Goal: Task Accomplishment & Management: Use online tool/utility

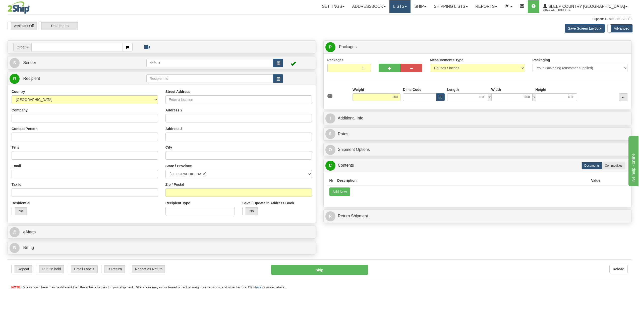
click at [410, 9] on link "Lists" at bounding box center [399, 6] width 21 height 13
click at [430, 8] on link "Ship" at bounding box center [419, 6] width 19 height 13
click at [425, 25] on span "OnHold / Order Queue" at bounding box center [406, 24] width 35 height 4
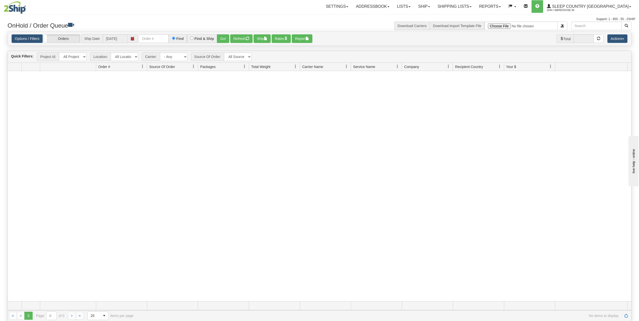
click at [132, 40] on span at bounding box center [133, 39] width 4 height 4
click at [88, 71] on td "5" at bounding box center [86, 71] width 9 height 8
type input "[DATE]"
click at [226, 39] on button "Go!" at bounding box center [223, 38] width 12 height 9
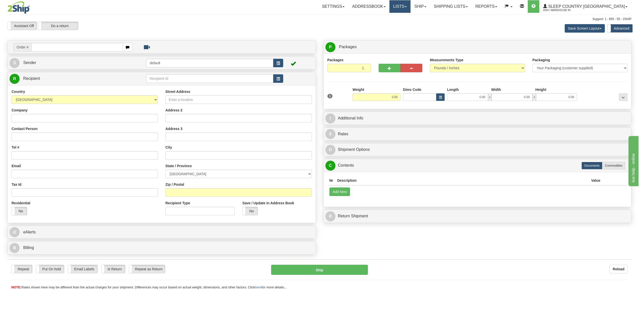
click at [410, 6] on link "Lists" at bounding box center [399, 6] width 21 height 13
click at [449, 29] on div "Save Screen Layout Save Layout Reset to Default Standard Advanced" at bounding box center [503, 29] width 263 height 14
click at [471, 7] on link "Shipping lists" at bounding box center [450, 6] width 41 height 13
click at [456, 19] on span "Current Shipments" at bounding box center [441, 18] width 29 height 4
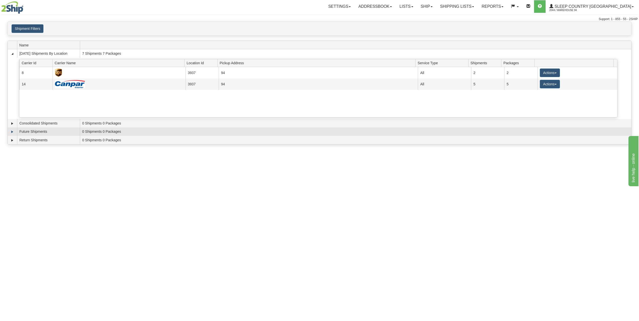
click at [12, 129] on td at bounding box center [12, 131] width 9 height 9
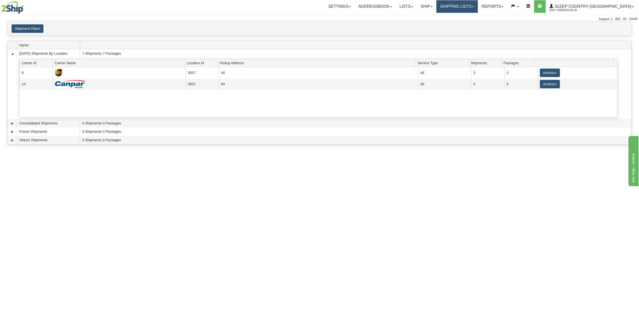
click at [477, 4] on link "Shipping lists" at bounding box center [456, 6] width 41 height 13
click at [472, 23] on span "Search Shipment History" at bounding box center [452, 24] width 39 height 4
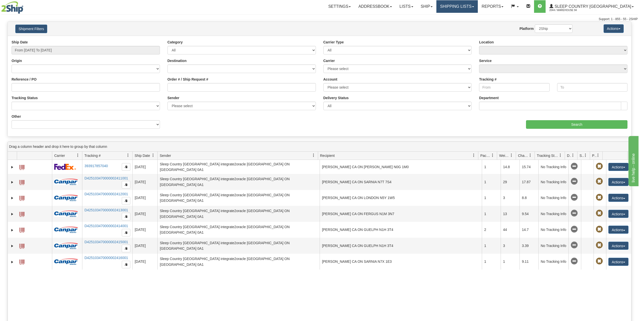
click at [477, 4] on link "Shipping lists" at bounding box center [456, 6] width 41 height 13
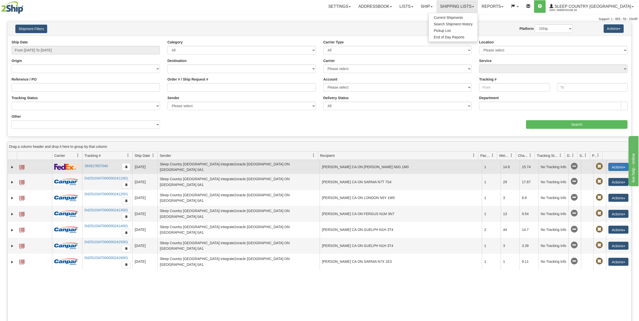
click at [613, 163] on button "Actions" at bounding box center [618, 167] width 20 height 8
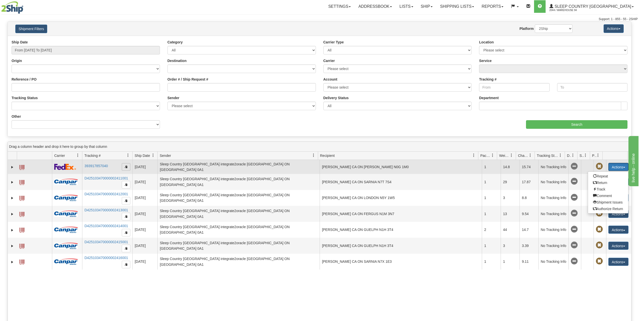
click at [126, 165] on span "button" at bounding box center [125, 166] width 3 height 3
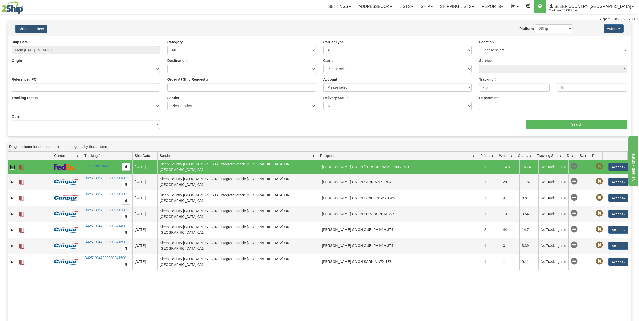
click at [14, 165] on link "Expand" at bounding box center [12, 167] width 5 height 5
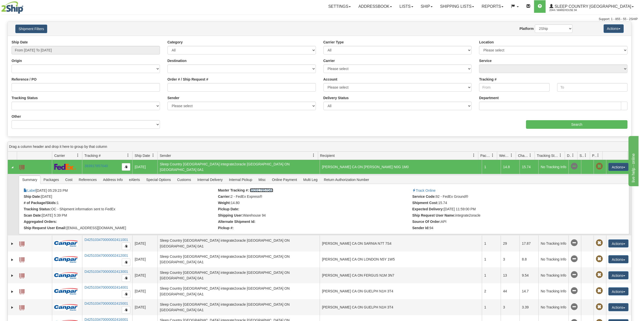
click at [256, 188] on link "393917857040" at bounding box center [261, 190] width 23 height 4
drag, startPoint x: 397, startPoint y: 167, endPoint x: 345, endPoint y: 167, distance: 51.4
click at [349, 167] on td "[PERSON_NAME] CA ON [PERSON_NAME] N0G 1M0" at bounding box center [400, 167] width 162 height 14
click at [400, 167] on td "[PERSON_NAME] CA ON [PERSON_NAME] N0G 1M0" at bounding box center [400, 167] width 162 height 14
click at [391, 166] on td "[PERSON_NAME] CA ON [PERSON_NAME] N0G 1M0" at bounding box center [400, 167] width 162 height 14
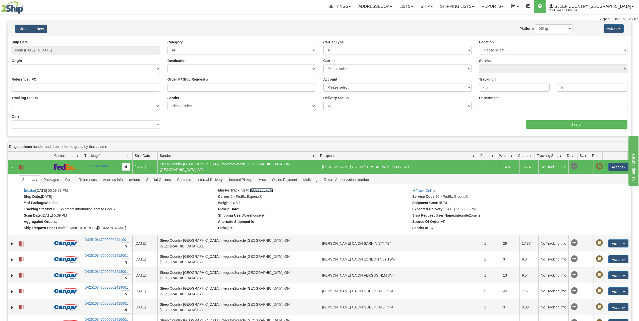
click at [384, 165] on td "SUSAN CAVELL CA ON CLIFFORD N0G 1M0" at bounding box center [400, 167] width 162 height 14
drag, startPoint x: 392, startPoint y: 165, endPoint x: 319, endPoint y: 166, distance: 73.3
click at [319, 166] on td "SUSAN CAVELL CA ON CLIFFORD N0G 1M0" at bounding box center [400, 167] width 162 height 14
click at [31, 67] on select "Canada United States Mexico Puerto Rico Romania Australia New Zealand SouthAfri…" at bounding box center [86, 68] width 148 height 9
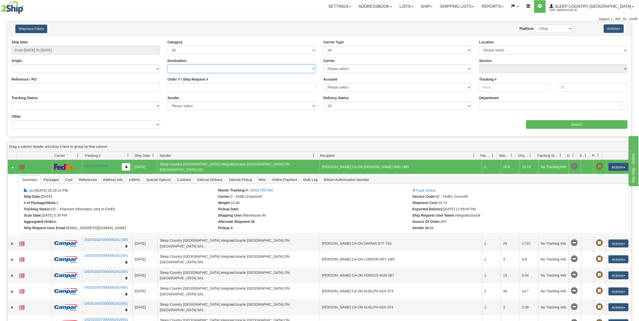
click at [177, 65] on select "Canada United States Mexico Puerto Rico Romania Australia New Zealand SouthAfri…" at bounding box center [241, 68] width 148 height 9
click at [364, 107] on select "All Unknown On Time Late" at bounding box center [397, 106] width 148 height 9
click at [213, 106] on select "Please select Sleep Country Canada, Warehouse 94 , (CA) Sleep Country Canada, W…" at bounding box center [241, 106] width 148 height 9
click at [207, 90] on input "Order # / Ship Request #" at bounding box center [241, 87] width 148 height 9
drag, startPoint x: 207, startPoint y: 90, endPoint x: 164, endPoint y: 89, distance: 42.7
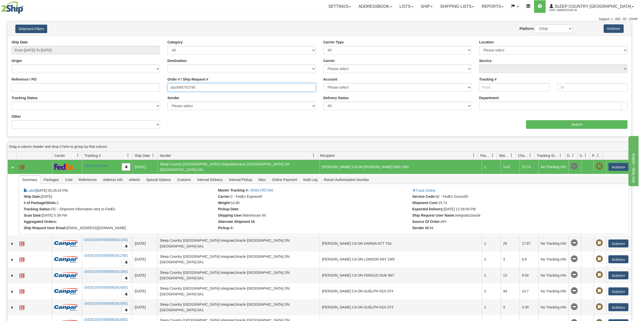
click at [164, 89] on div "Order # / Ship Request # prp3985752790" at bounding box center [242, 86] width 156 height 19
click at [176, 87] on input "prp3985752790" at bounding box center [241, 87] width 148 height 9
drag, startPoint x: 204, startPoint y: 85, endPoint x: 137, endPoint y: 87, distance: 67.5
click at [137, 40] on div "Reference / PO Order # / Ship Request # PRP3985752790 Account Please select Pur…" at bounding box center [319, 40] width 623 height 0
type input "PRP3985752790"
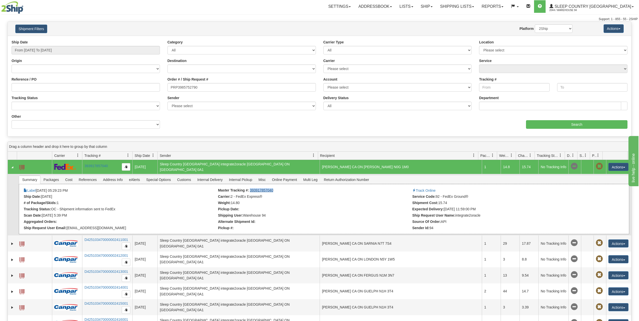
drag, startPoint x: 277, startPoint y: 189, endPoint x: 249, endPoint y: 188, distance: 28.1
click at [249, 188] on li "Master Tracking #: 393917857040" at bounding box center [314, 190] width 193 height 5
click at [477, 8] on link "Shipping lists" at bounding box center [456, 6] width 41 height 13
click at [450, 30] on span "Pickup List" at bounding box center [441, 31] width 17 height 4
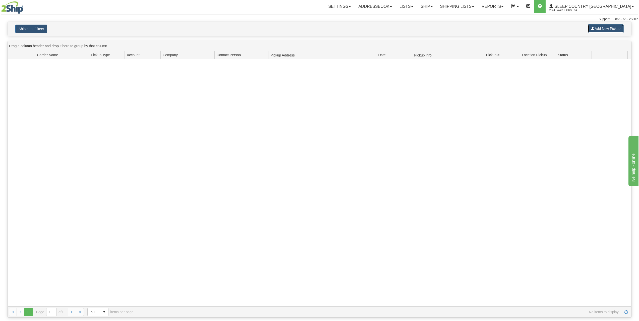
click at [595, 28] on button "Add New Pickup" at bounding box center [605, 28] width 36 height 9
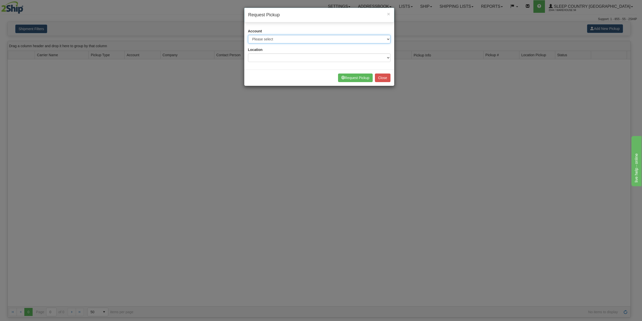
click at [330, 41] on select "Please select Canada Post - 1021986 (Canada Post 94) Canpar - 42510347 (SLEEP C…" at bounding box center [319, 39] width 143 height 9
select select "2"
click at [248, 35] on select "Please select Canada Post - 1021986 (Canada Post 94) Canpar - 42510347 (SLEEP C…" at bounding box center [319, 39] width 143 height 9
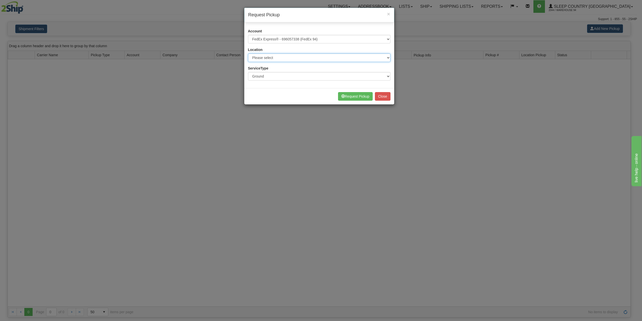
click at [331, 60] on select "Please select 94 SSNOW" at bounding box center [319, 57] width 143 height 9
select select "3937"
click at [248, 53] on select "Please select 94 SSNOW" at bounding box center [319, 57] width 143 height 9
click at [290, 78] on select "Ground Express" at bounding box center [319, 76] width 143 height 9
click at [248, 72] on select "Ground Express" at bounding box center [319, 76] width 143 height 9
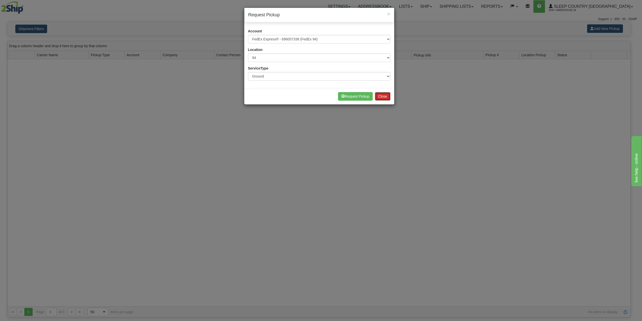
click at [384, 95] on button "Close" at bounding box center [383, 96] width 16 height 9
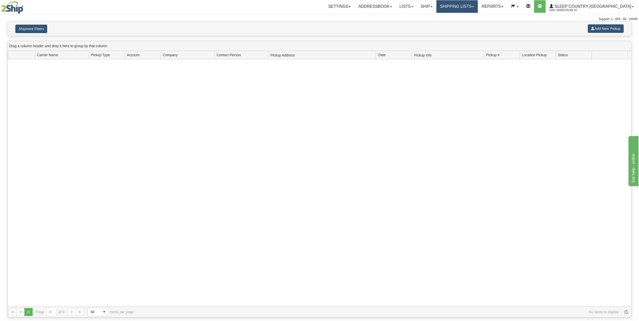
click at [477, 7] on link "Shipping lists" at bounding box center [456, 6] width 41 height 13
click at [463, 18] on span "Current Shipments" at bounding box center [447, 18] width 29 height 4
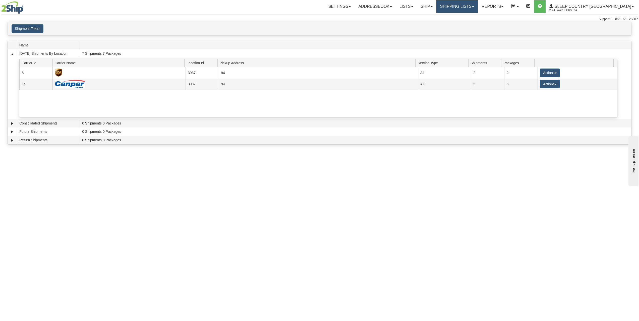
click at [477, 10] on link "Shipping lists" at bounding box center [456, 6] width 41 height 13
click at [472, 23] on span "Search Shipment History" at bounding box center [452, 24] width 39 height 4
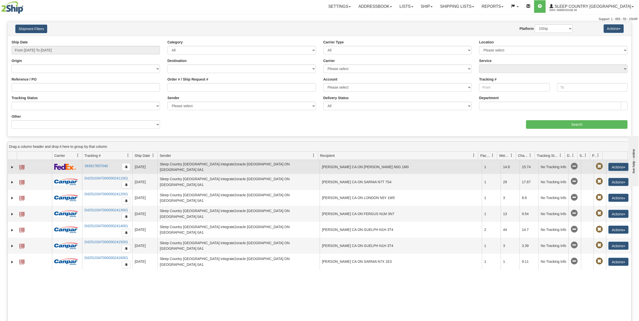
click at [281, 167] on td "Sleep Country [GEOGRAPHIC_DATA] integrate2oracle [GEOGRAPHIC_DATA] ON [GEOGRAPH…" at bounding box center [238, 167] width 162 height 14
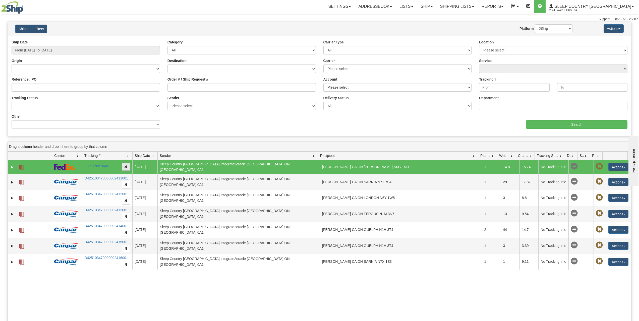
click at [126, 166] on span "button" at bounding box center [125, 166] width 3 height 3
click at [181, 165] on td "Sleep Country Canada integrate2oracle CA ON London N6N 0A1" at bounding box center [238, 167] width 162 height 14
click at [126, 166] on span "button" at bounding box center [125, 166] width 3 height 3
click at [102, 165] on link "393917857040" at bounding box center [95, 166] width 23 height 4
click at [477, 8] on link "Shipping lists" at bounding box center [456, 6] width 41 height 13
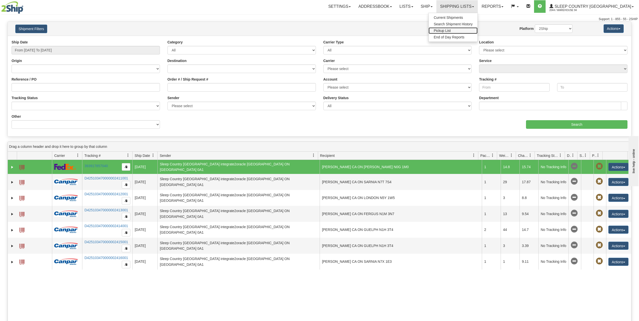
click at [476, 32] on link "Pickup List" at bounding box center [452, 30] width 49 height 7
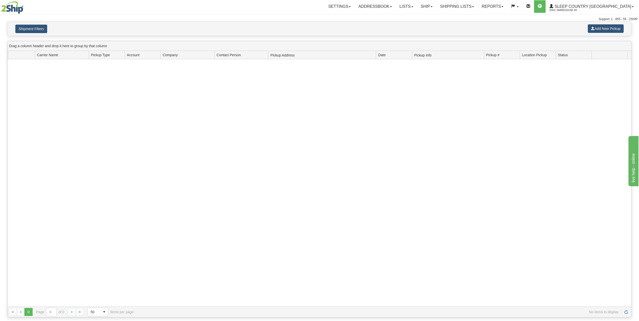
click at [31, 93] on div at bounding box center [319, 182] width 623 height 247
